Goal: Complete application form: Complete application form

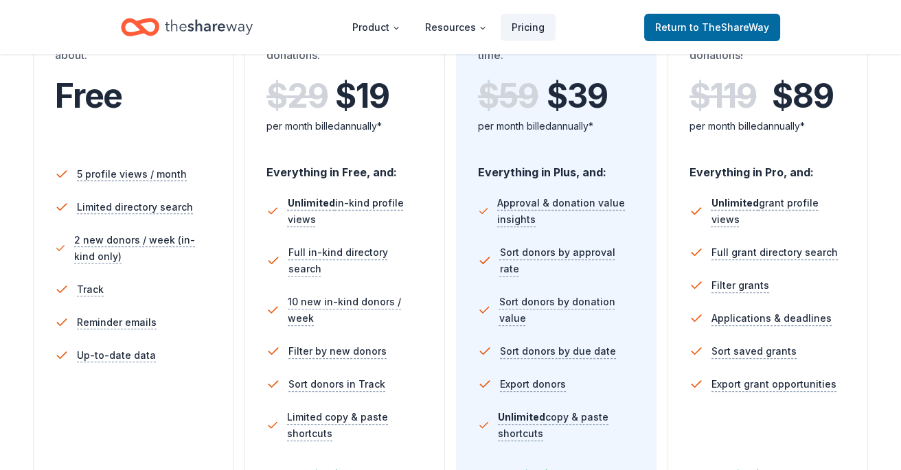
scroll to position [229, 0]
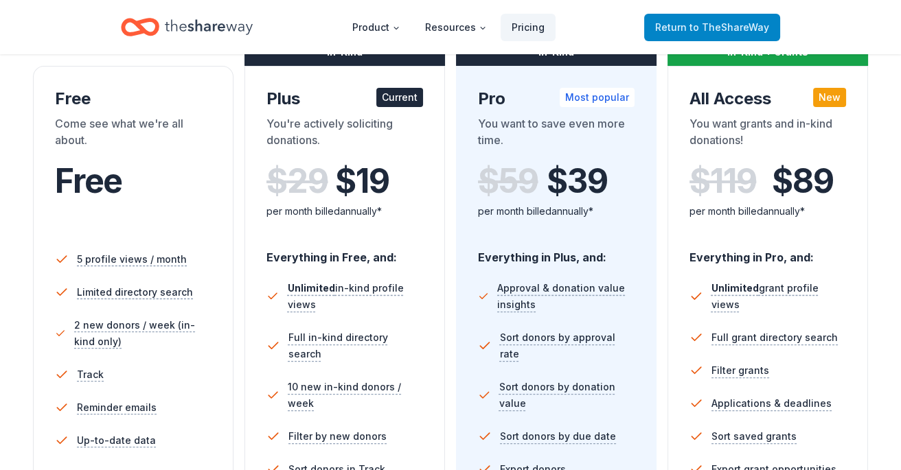
click at [694, 27] on span "to TheShareWay" at bounding box center [729, 27] width 80 height 12
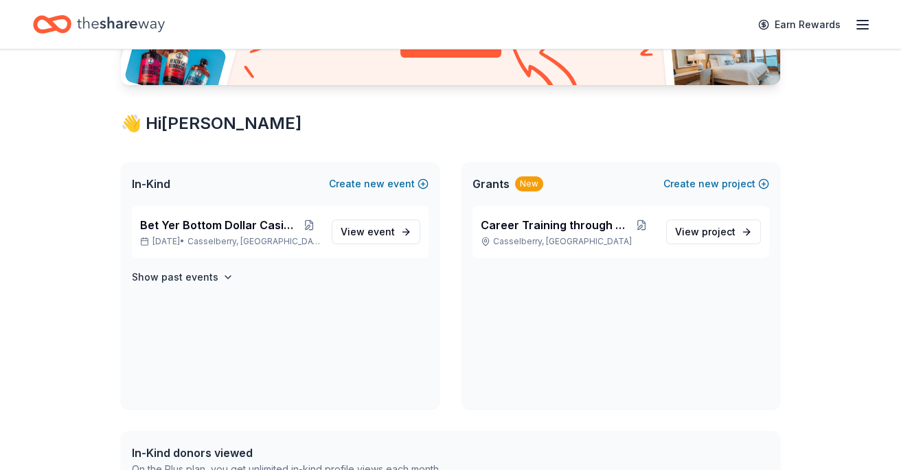
scroll to position [229, 0]
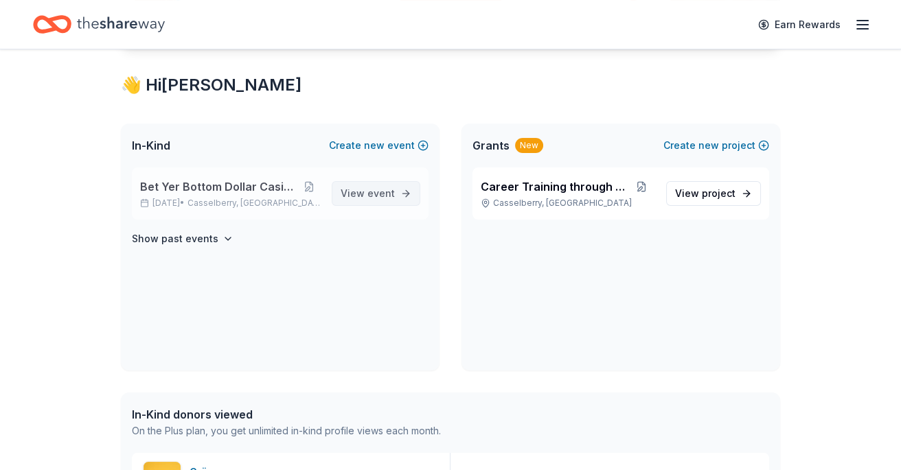
click at [382, 195] on span "event" at bounding box center [380, 193] width 27 height 12
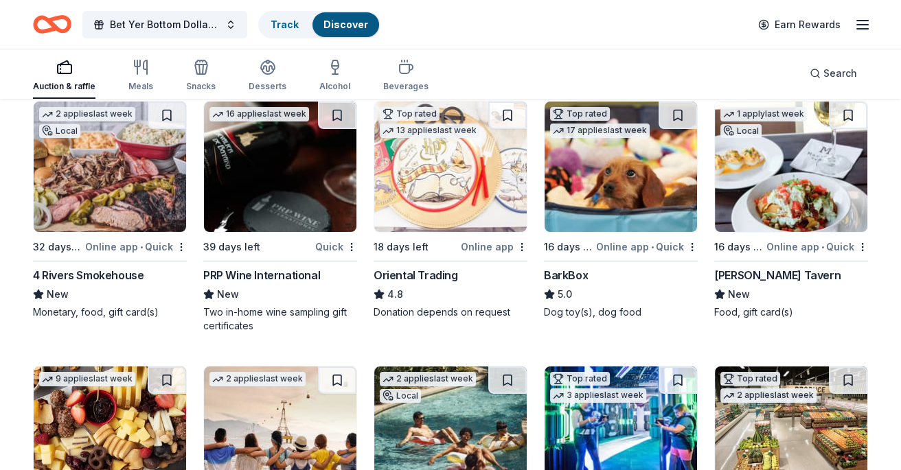
scroll to position [152, 0]
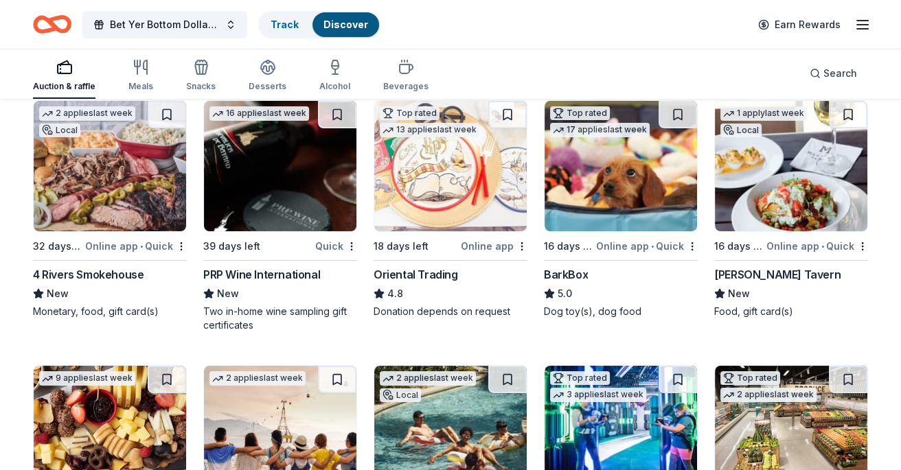
click at [79, 271] on div "4 Rivers Smokehouse" at bounding box center [88, 274] width 111 height 16
click at [750, 276] on div "Marlow's Tavern" at bounding box center [777, 274] width 126 height 16
click at [555, 273] on div "BarkBox" at bounding box center [566, 274] width 44 height 16
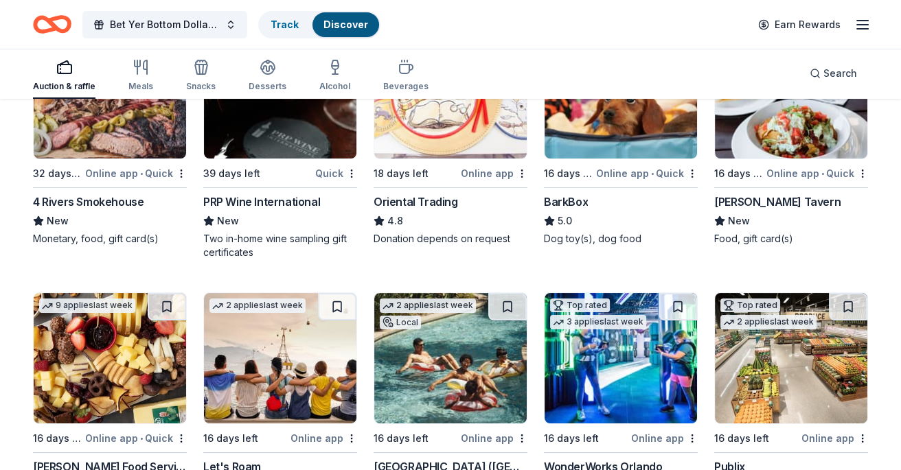
scroll to position [381, 0]
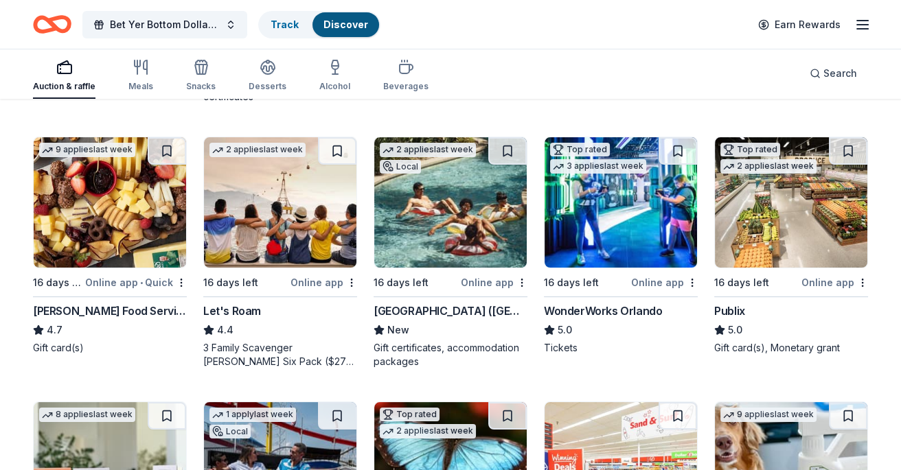
click at [729, 308] on div "Publix" at bounding box center [729, 311] width 31 height 16
click at [741, 311] on div "Publix" at bounding box center [729, 311] width 31 height 16
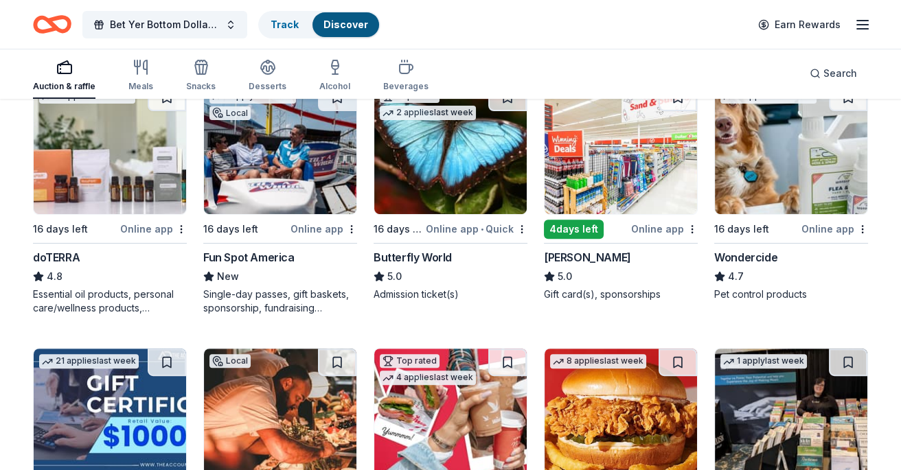
scroll to position [687, 0]
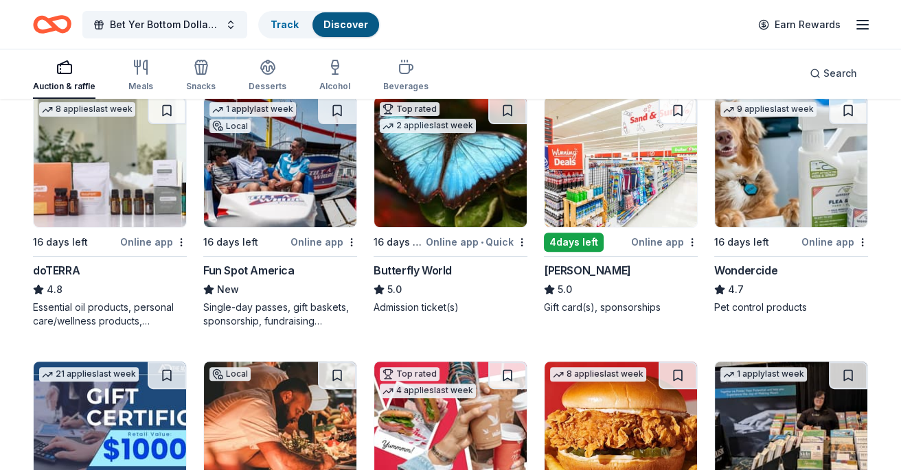
click at [235, 264] on div "Fun Spot America" at bounding box center [248, 270] width 91 height 16
click at [411, 265] on div "Butterfly World" at bounding box center [413, 270] width 78 height 16
click at [575, 268] on div "Winn-Dixie" at bounding box center [587, 270] width 87 height 16
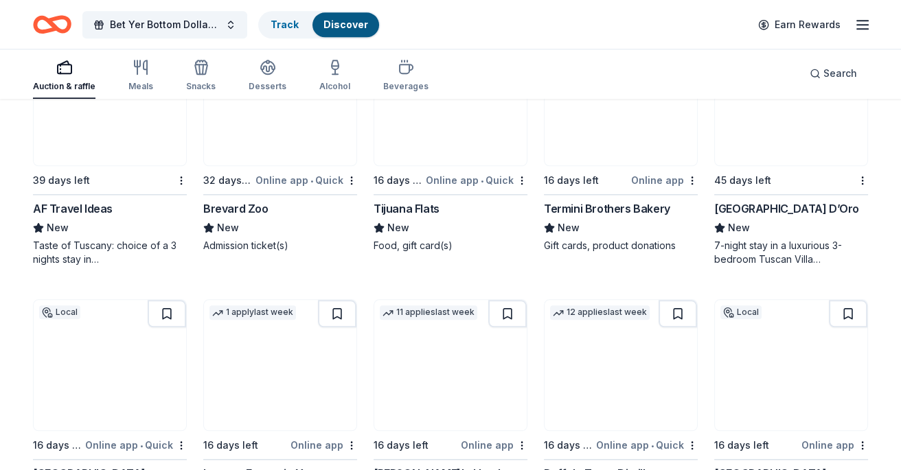
scroll to position [2136, 0]
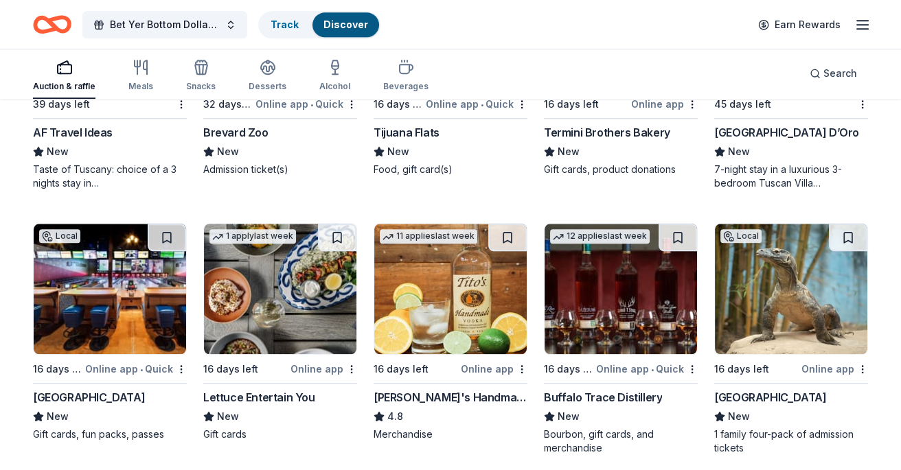
click at [595, 395] on div "Buffalo Trace Distillery" at bounding box center [603, 397] width 118 height 16
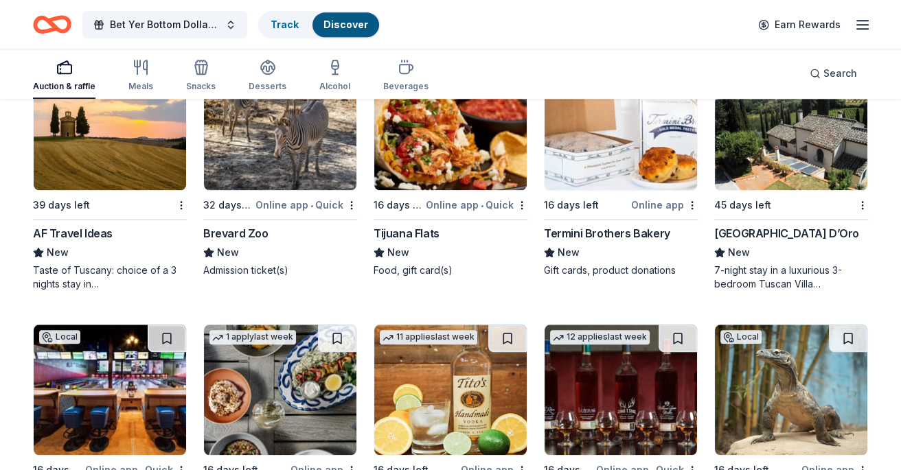
scroll to position [1983, 0]
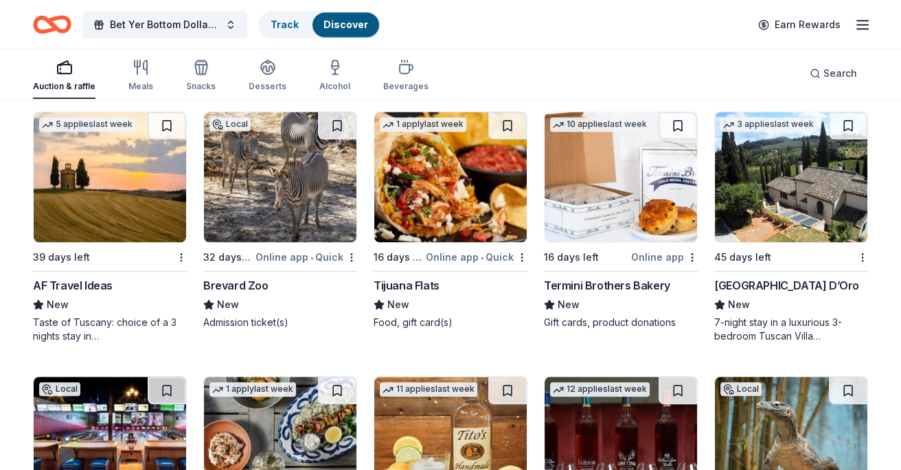
click at [222, 278] on div "Brevard Zoo" at bounding box center [235, 285] width 65 height 16
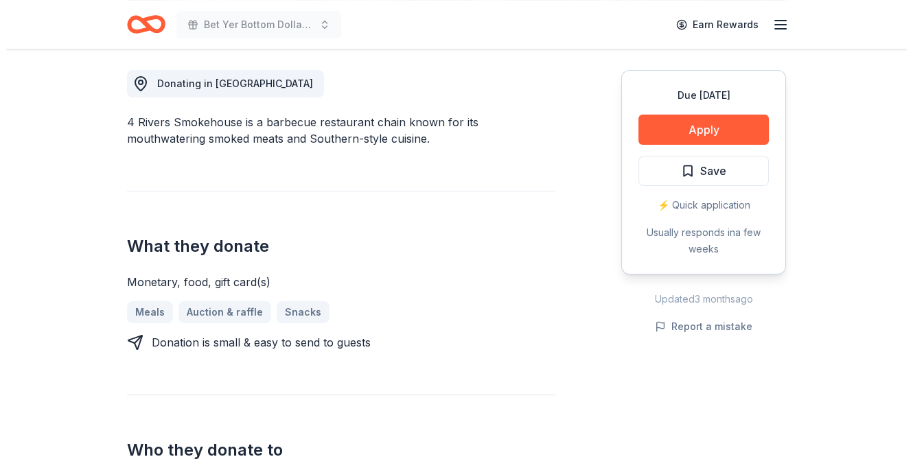
scroll to position [381, 0]
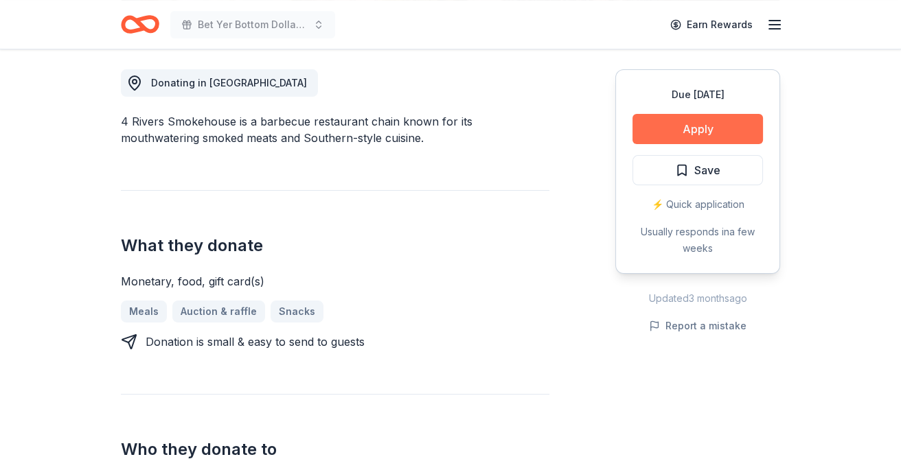
click at [693, 133] on button "Apply" at bounding box center [697, 129] width 130 height 30
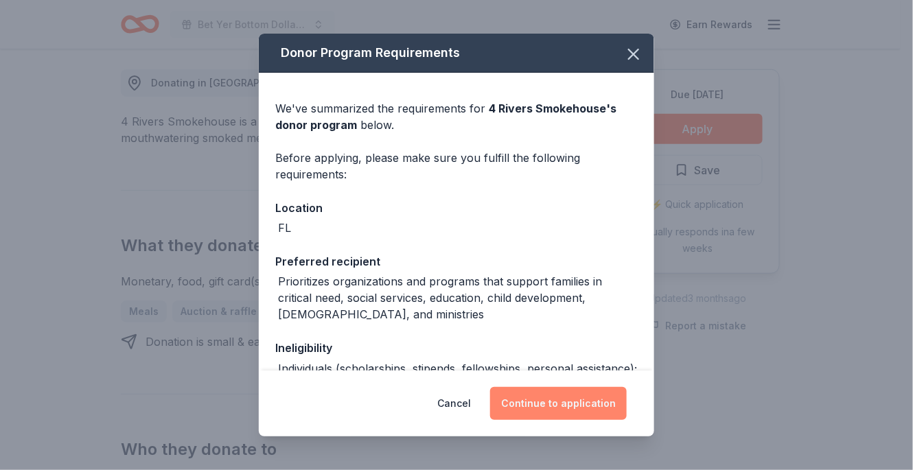
click at [541, 409] on button "Continue to application" at bounding box center [558, 403] width 137 height 33
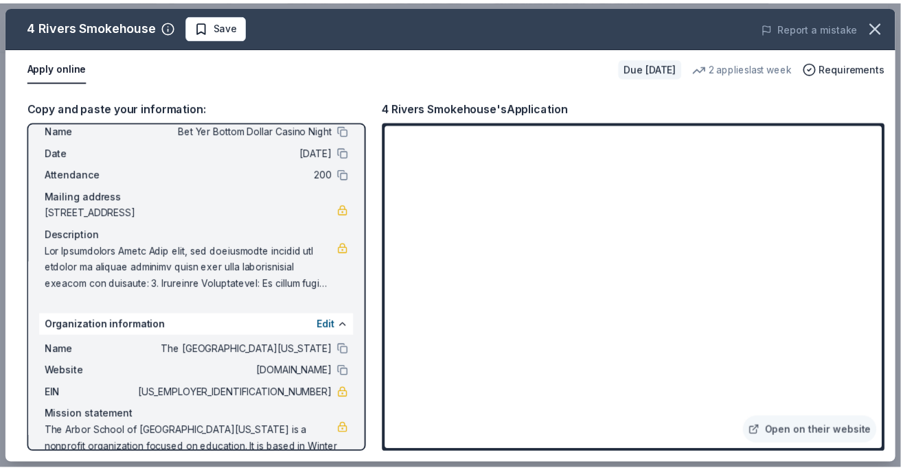
scroll to position [76, 0]
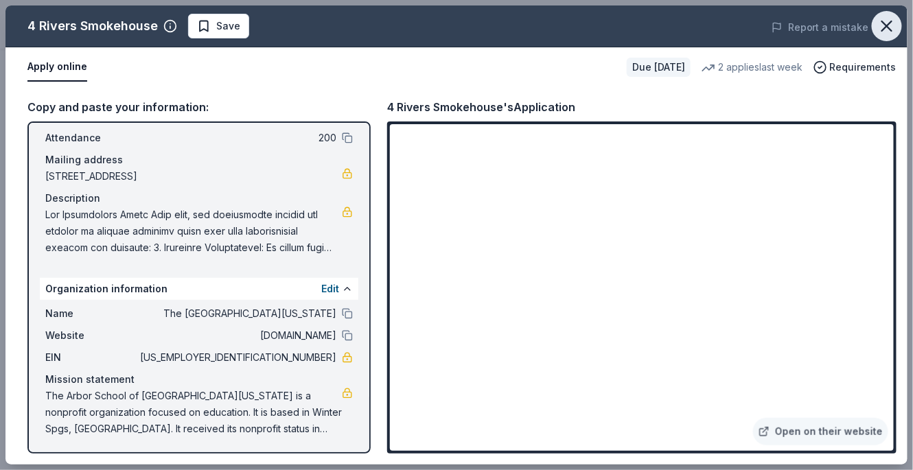
click at [885, 25] on icon "button" at bounding box center [887, 25] width 19 height 19
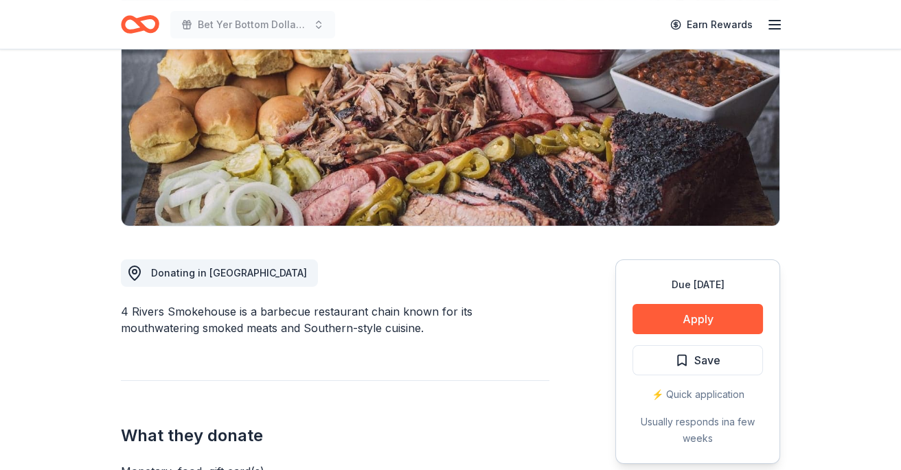
scroll to position [76, 0]
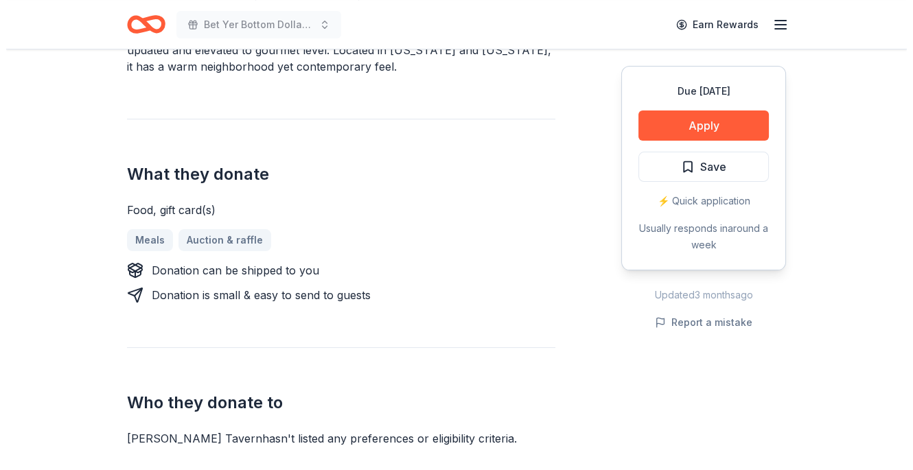
scroll to position [305, 0]
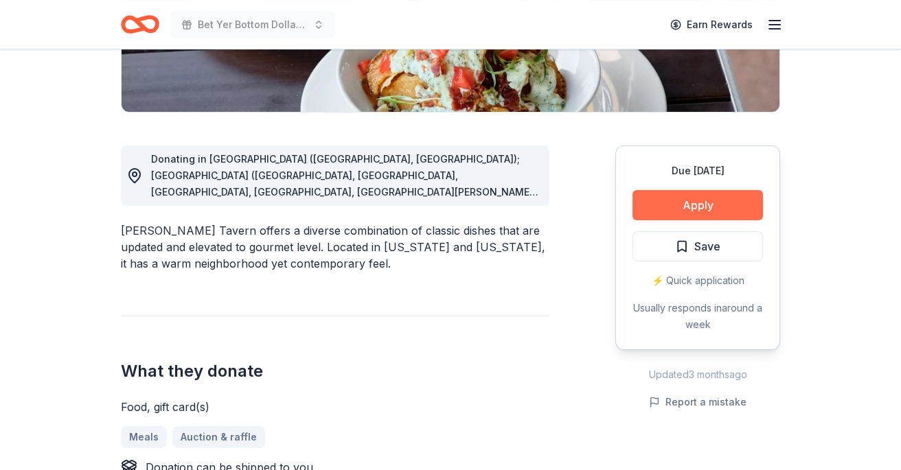
click at [732, 205] on button "Apply" at bounding box center [697, 205] width 130 height 30
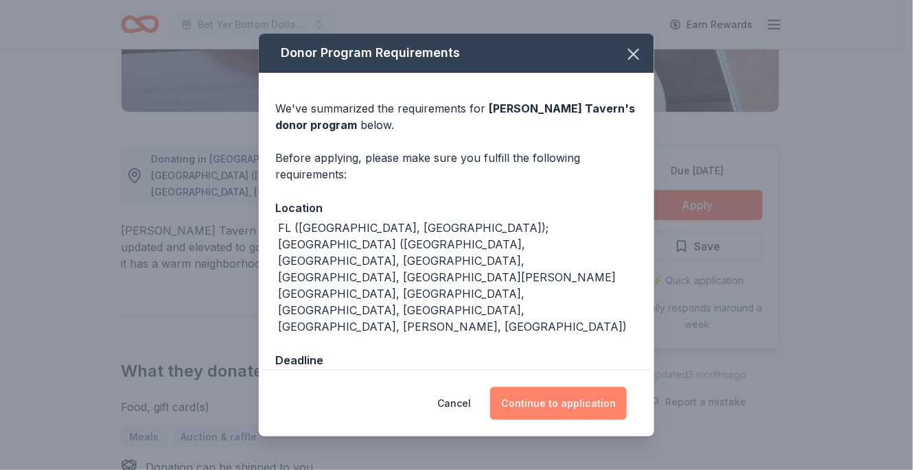
click at [565, 389] on button "Continue to application" at bounding box center [558, 403] width 137 height 33
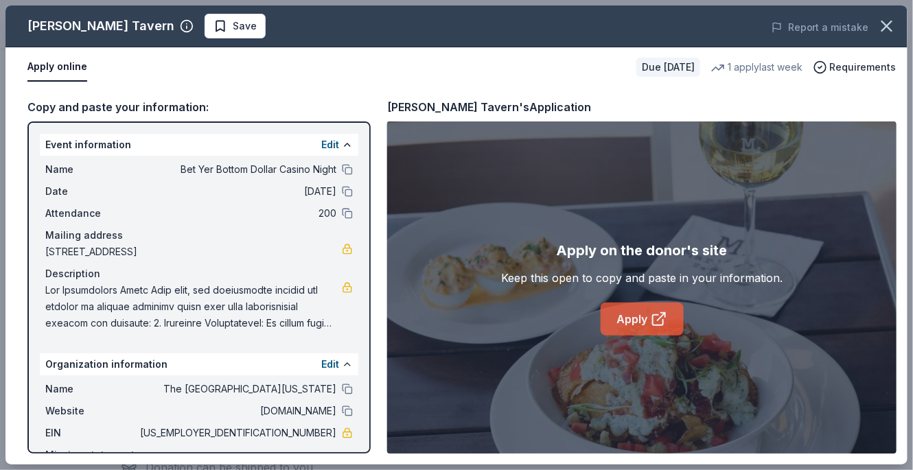
click at [643, 323] on link "Apply" at bounding box center [642, 319] width 83 height 33
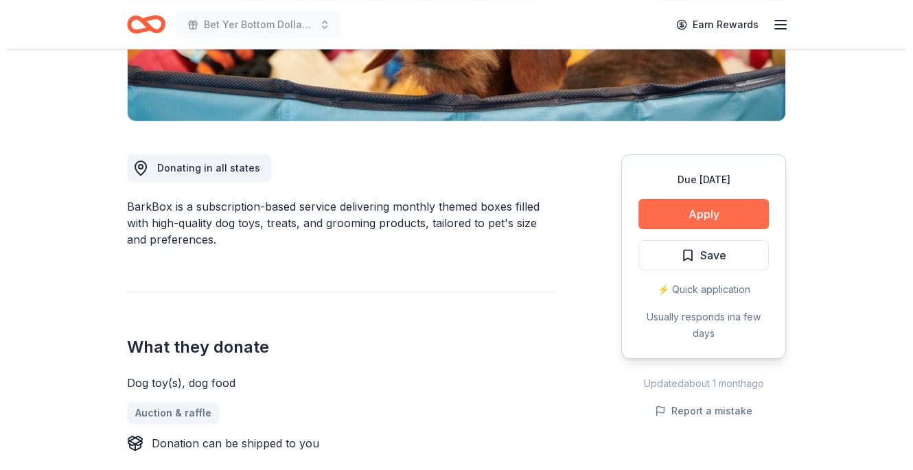
scroll to position [305, 0]
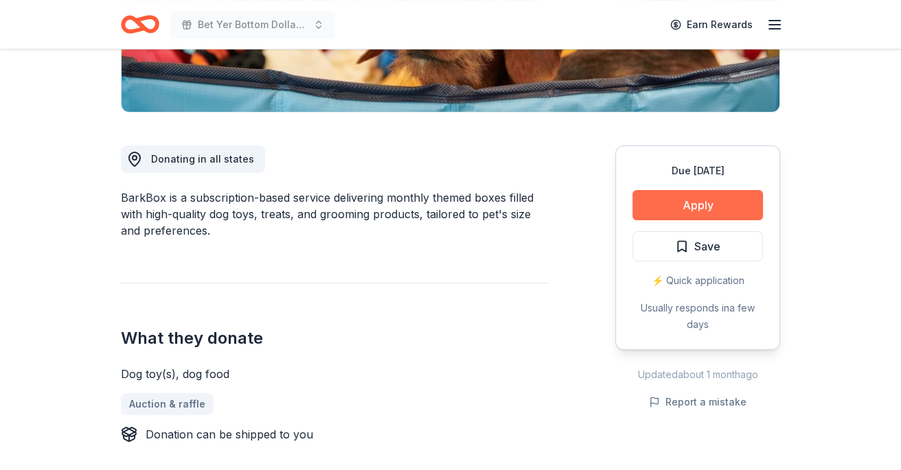
click at [709, 202] on button "Apply" at bounding box center [697, 205] width 130 height 30
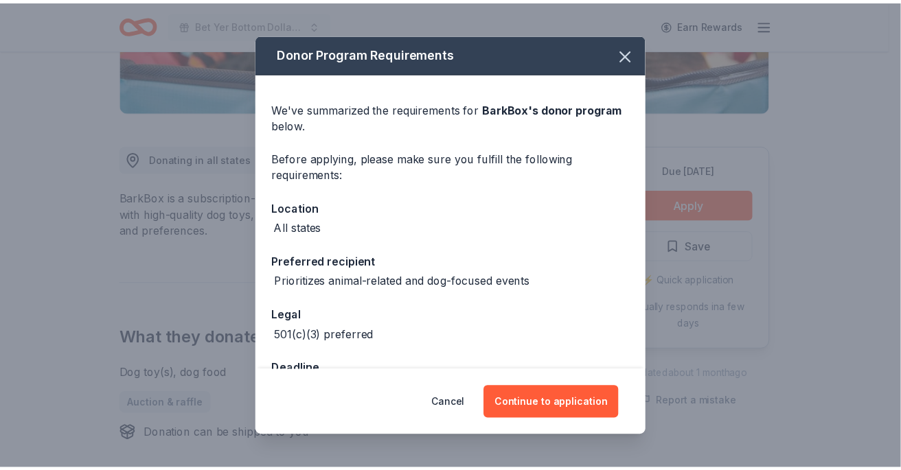
scroll to position [45, 0]
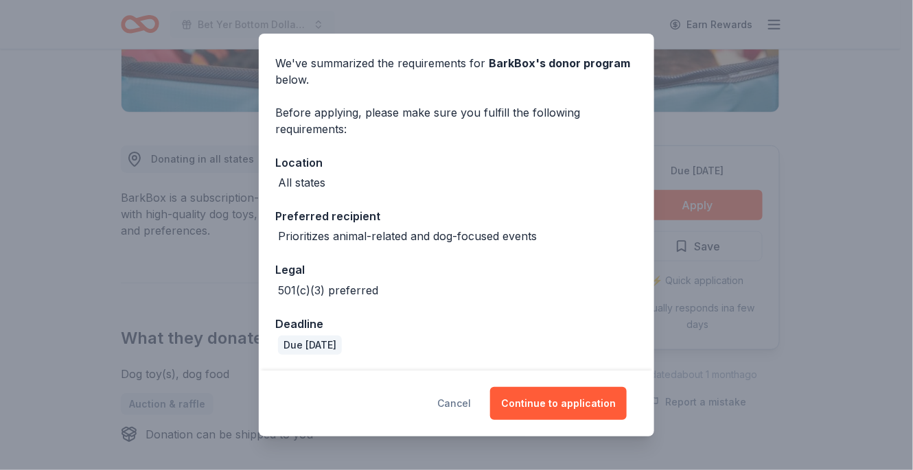
click at [459, 400] on button "Cancel" at bounding box center [454, 403] width 34 height 33
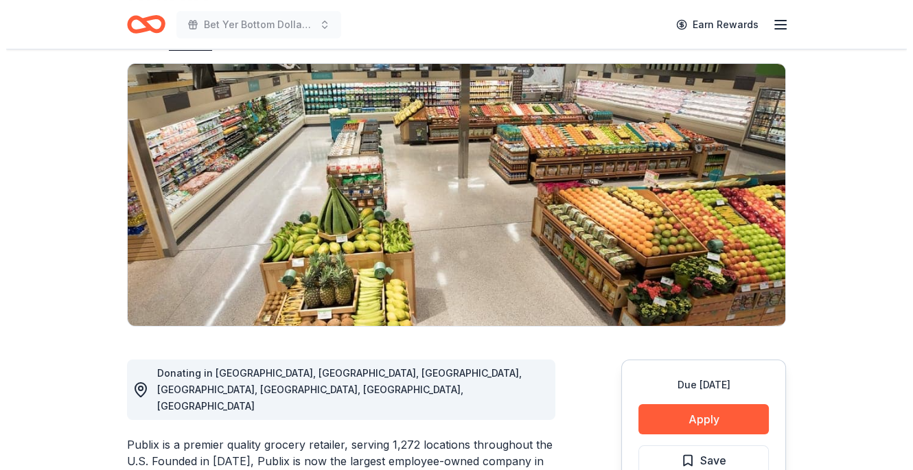
scroll to position [305, 0]
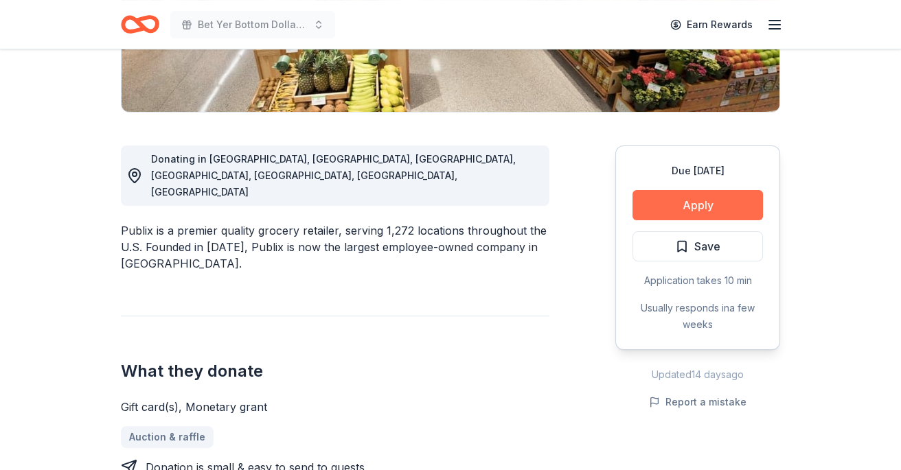
click at [696, 205] on button "Apply" at bounding box center [697, 205] width 130 height 30
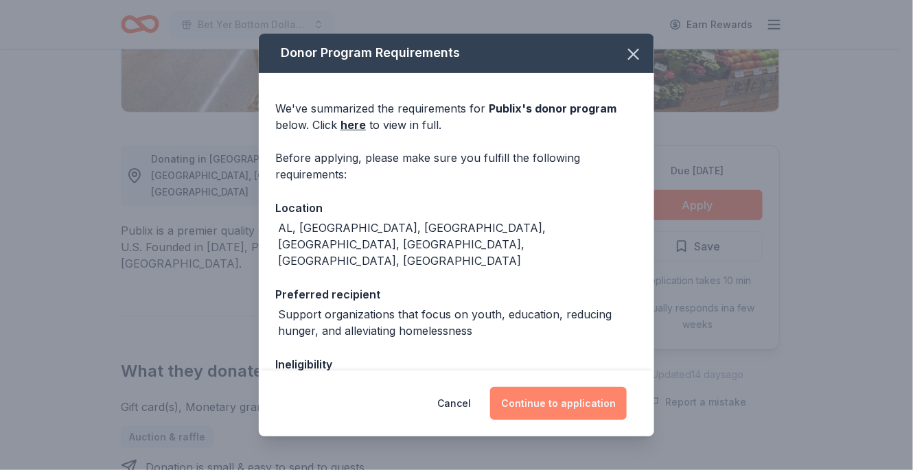
click at [543, 402] on button "Continue to application" at bounding box center [558, 403] width 137 height 33
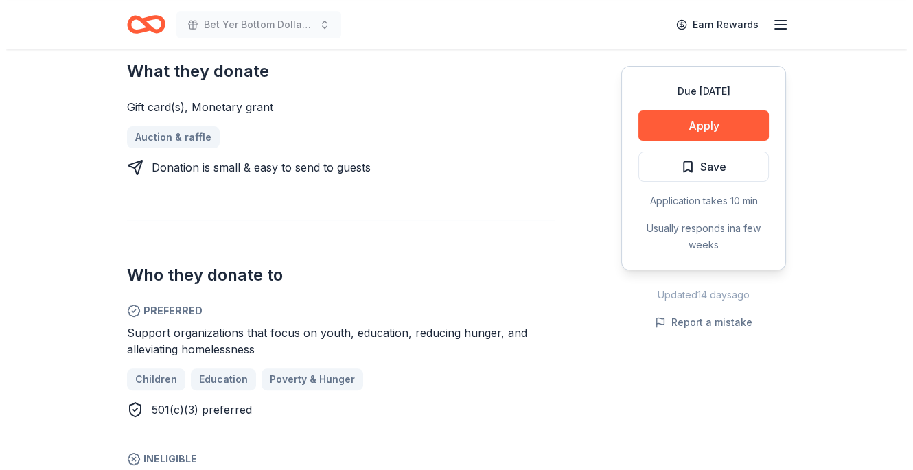
scroll to position [610, 0]
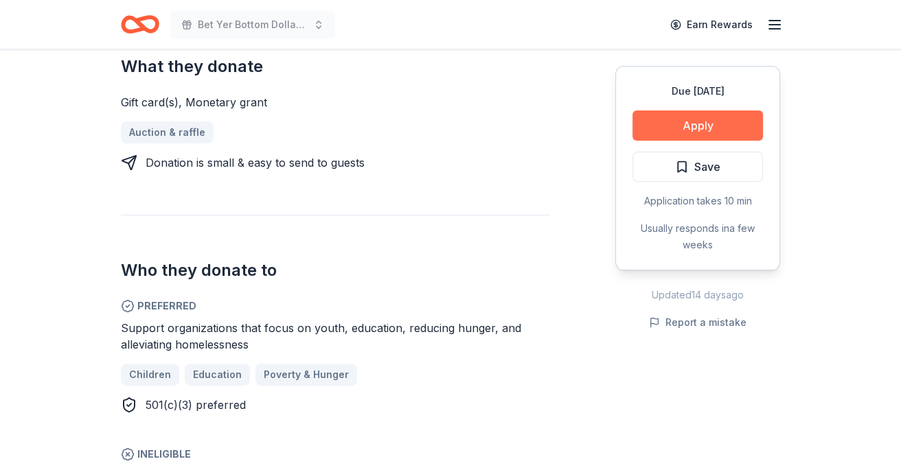
click at [715, 126] on button "Apply" at bounding box center [697, 126] width 130 height 30
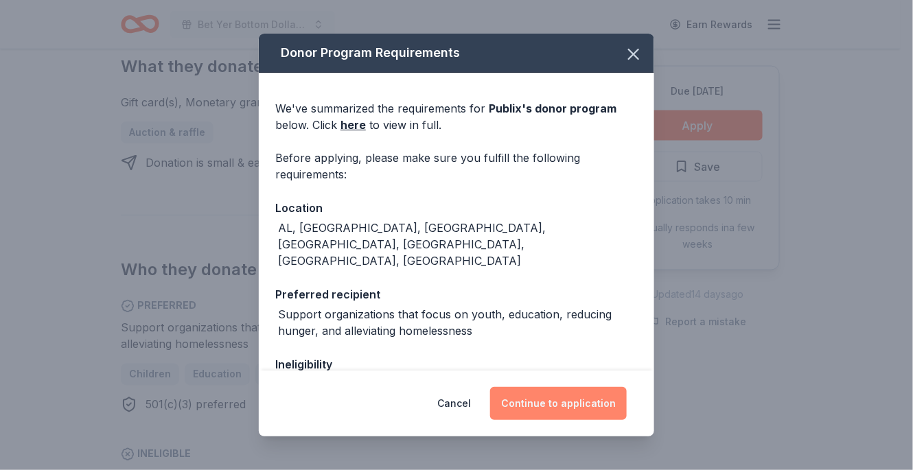
click at [538, 396] on button "Continue to application" at bounding box center [558, 403] width 137 height 33
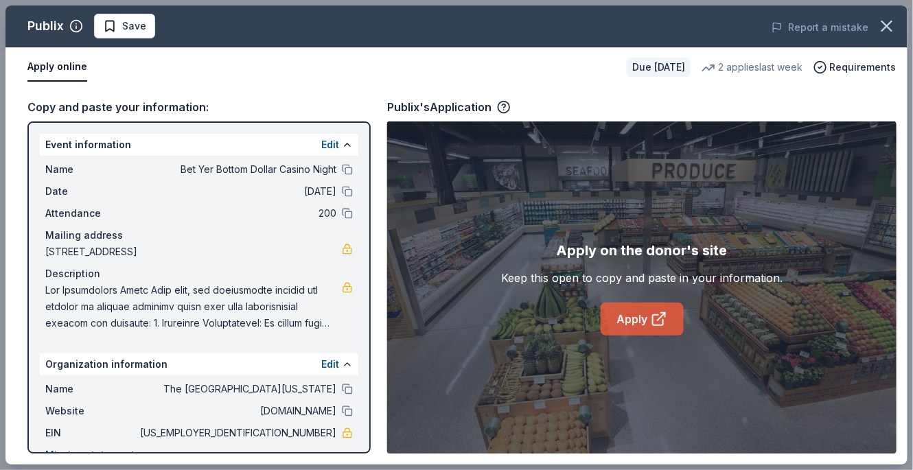
click at [662, 315] on icon at bounding box center [662, 317] width 8 height 8
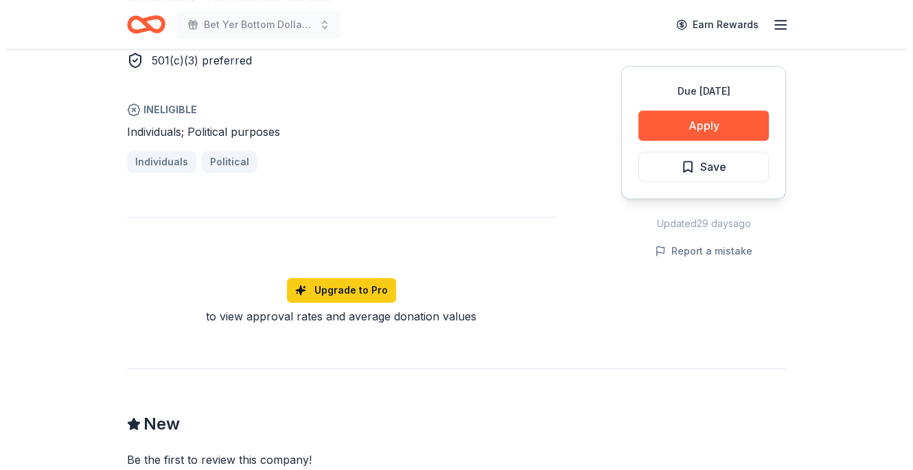
scroll to position [992, 0]
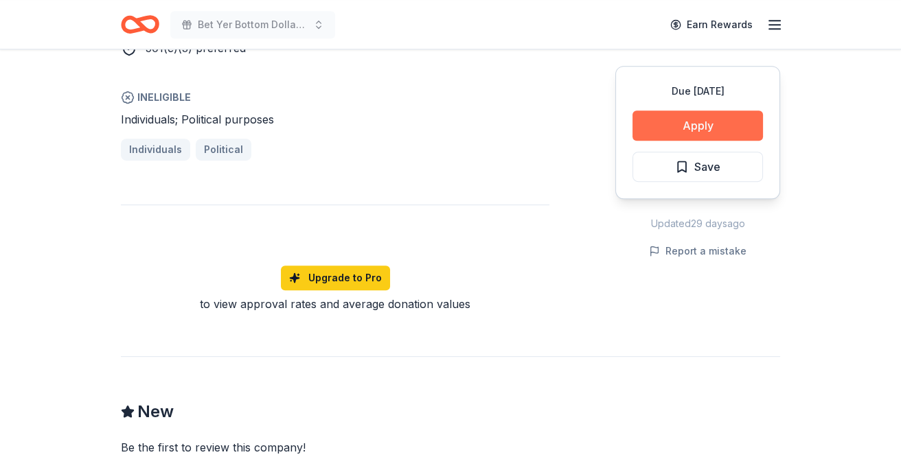
click at [711, 119] on button "Apply" at bounding box center [697, 126] width 130 height 30
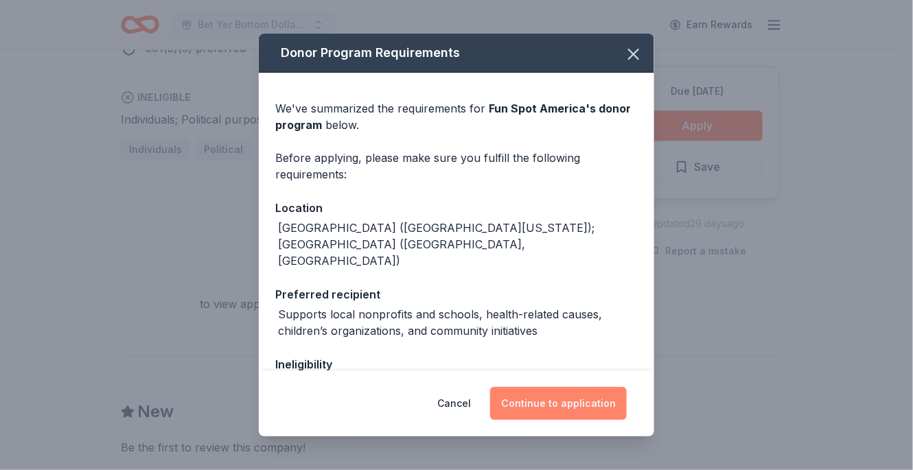
click at [562, 408] on button "Continue to application" at bounding box center [558, 403] width 137 height 33
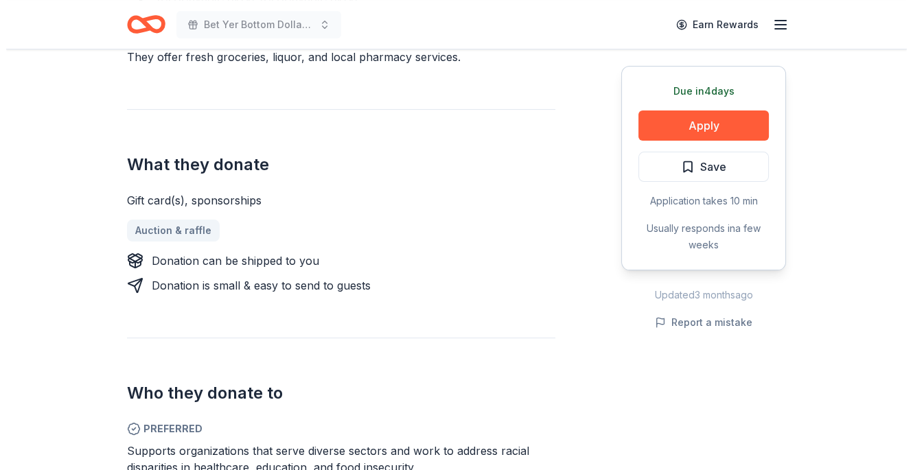
scroll to position [534, 0]
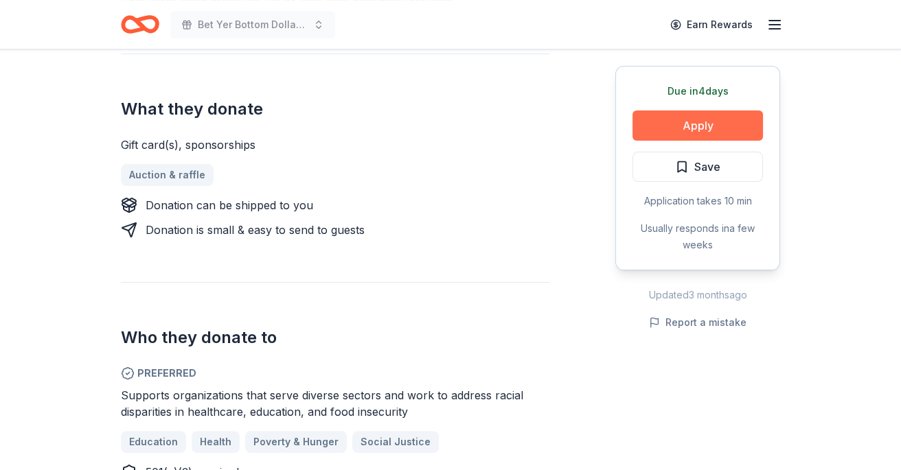
click at [700, 123] on button "Apply" at bounding box center [697, 126] width 130 height 30
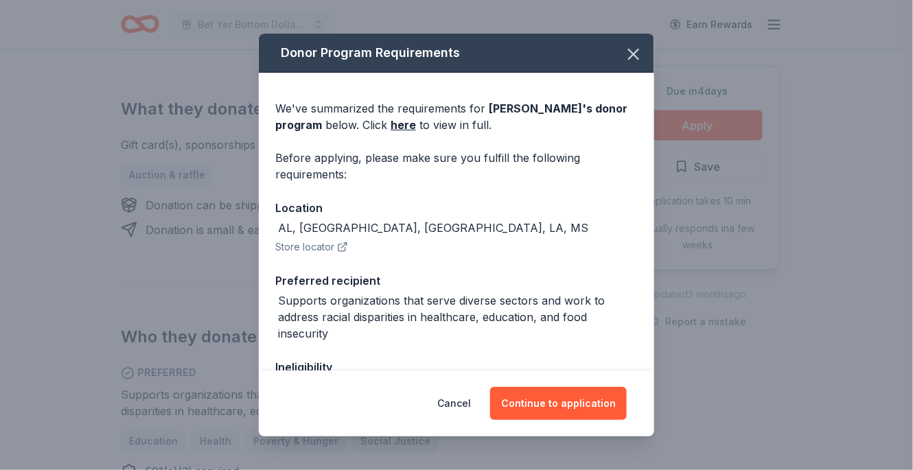
scroll to position [168, 0]
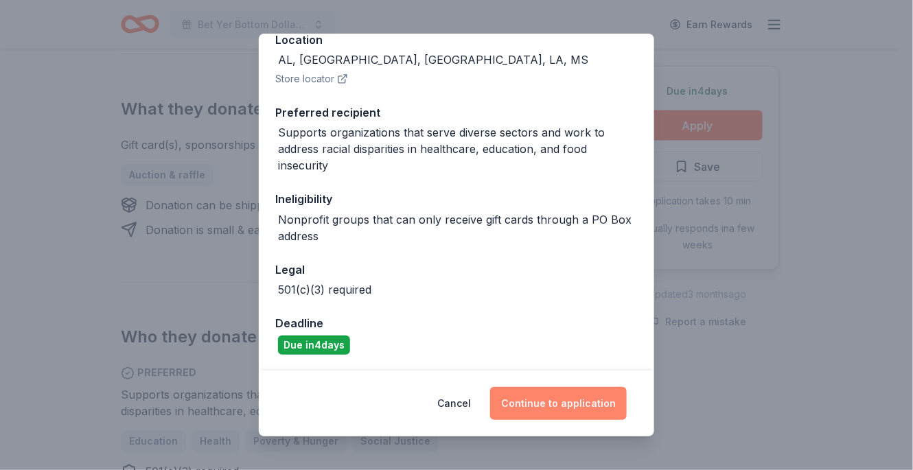
click at [545, 403] on button "Continue to application" at bounding box center [558, 403] width 137 height 33
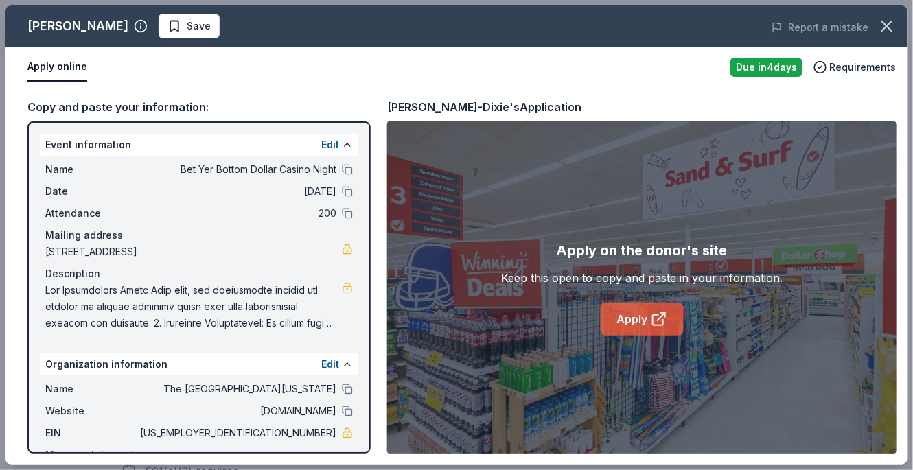
click at [653, 323] on icon at bounding box center [658, 320] width 10 height 10
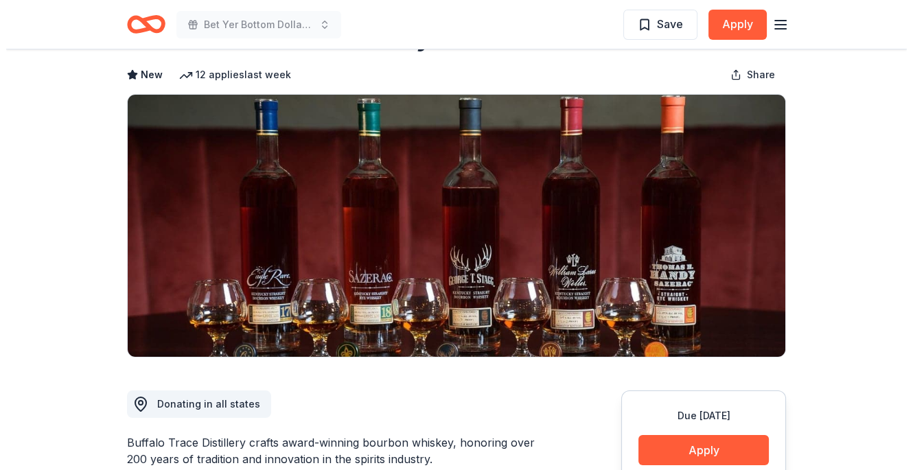
scroll to position [152, 0]
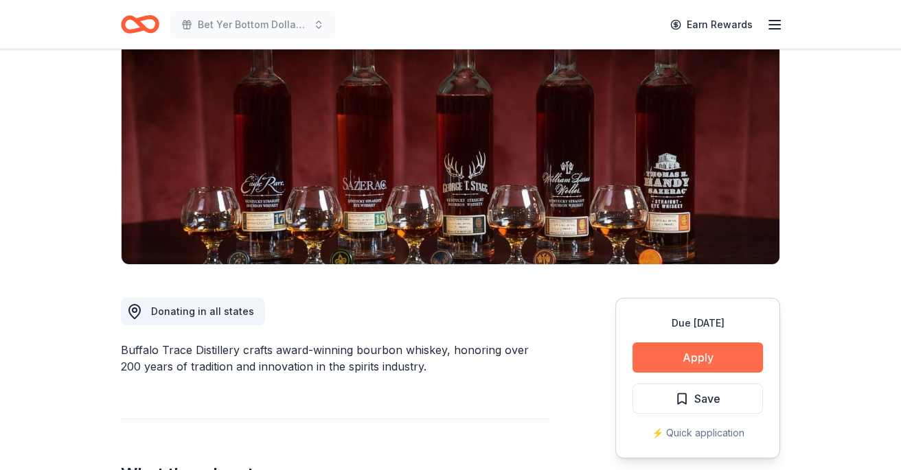
click at [694, 358] on button "Apply" at bounding box center [697, 358] width 130 height 30
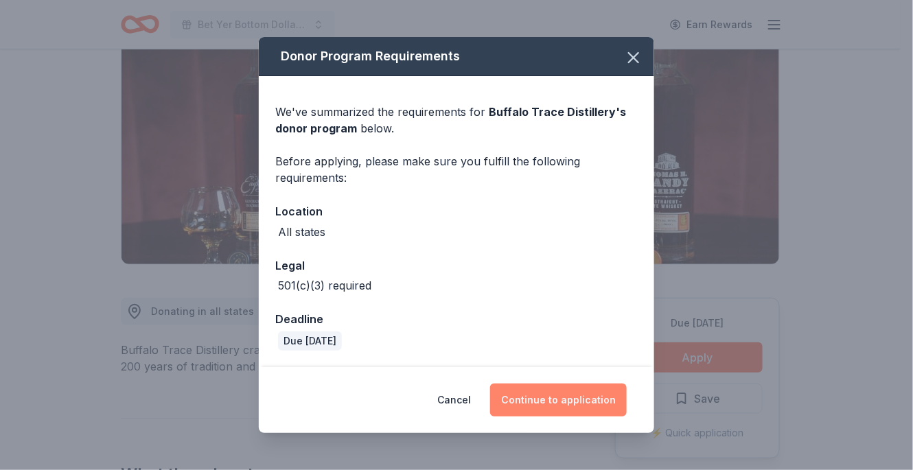
click at [573, 406] on button "Continue to application" at bounding box center [558, 400] width 137 height 33
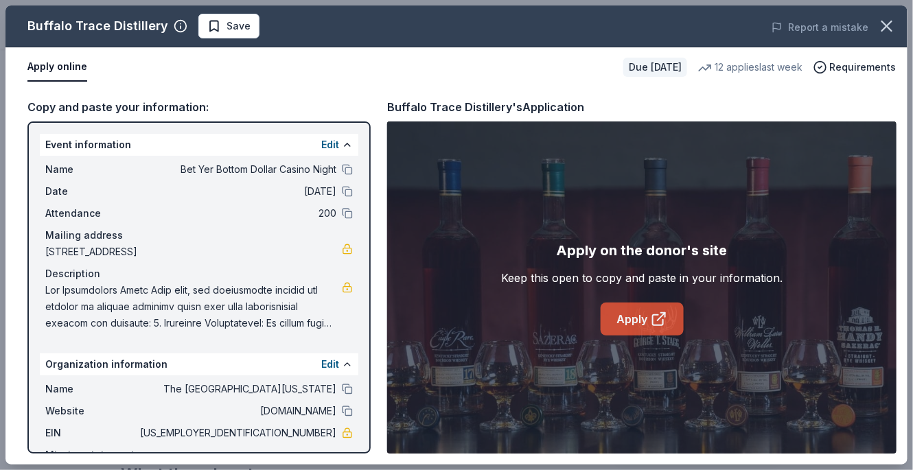
click at [644, 317] on link "Apply" at bounding box center [642, 319] width 83 height 33
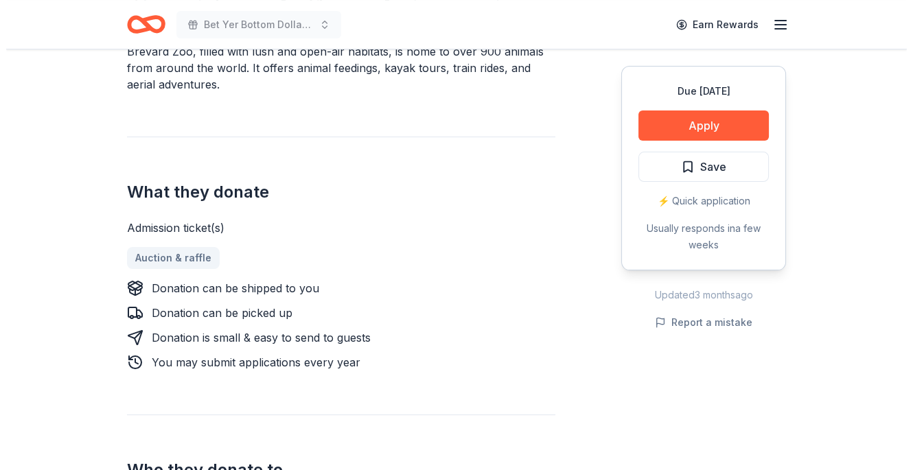
scroll to position [457, 0]
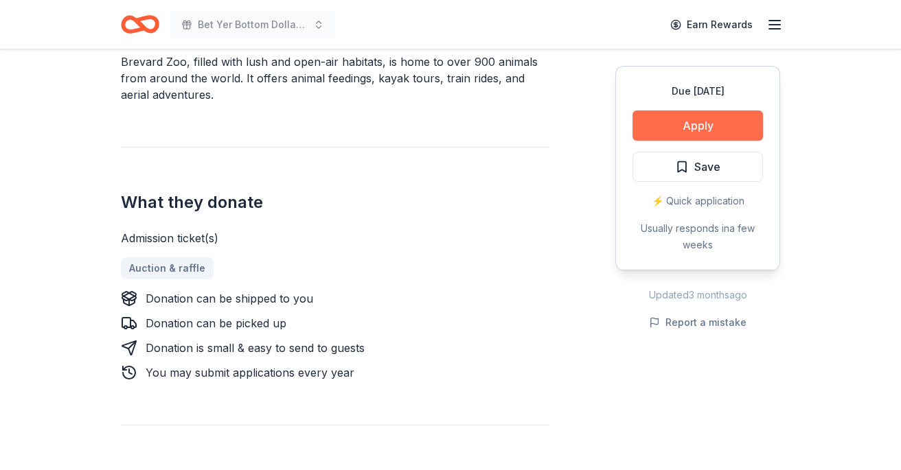
click at [692, 121] on button "Apply" at bounding box center [697, 126] width 130 height 30
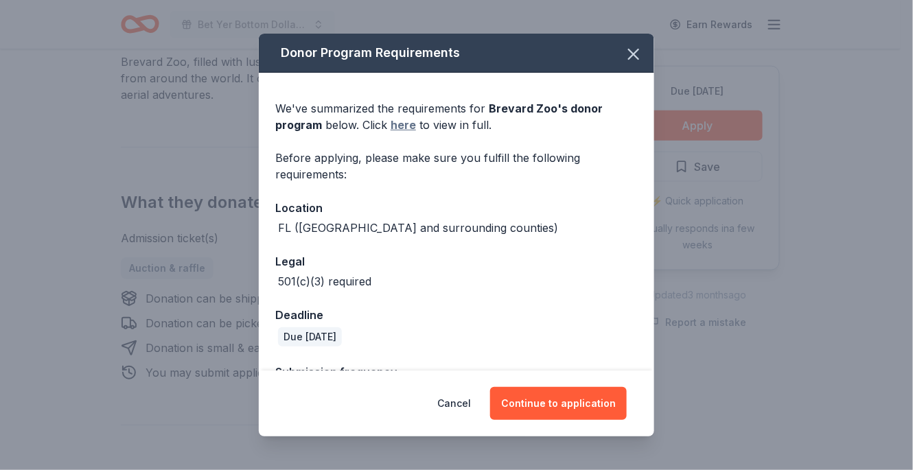
click at [406, 128] on link "here" at bounding box center [403, 125] width 25 height 16
